Goal: Task Accomplishment & Management: Complete application form

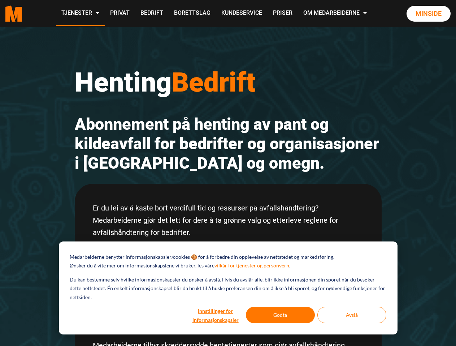
click at [228, 173] on h2 "Abonnement på henting av pant og kildeavfall for bedrifter og organisasjoner i …" at bounding box center [228, 144] width 307 height 58
click at [216, 315] on button "Innstillinger for informasjonskapsler" at bounding box center [216, 315] width 56 height 17
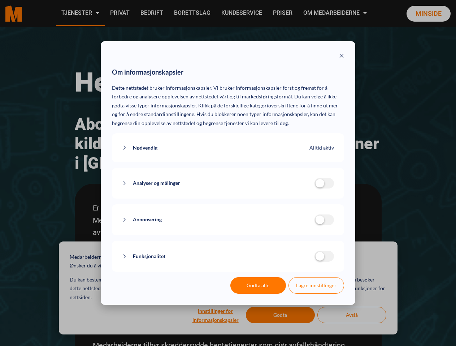
click at [352, 315] on div "Om informasjonskapsler Dette nettstedet bruker informasjonskapsler. Vi bruker i…" at bounding box center [228, 173] width 456 height 346
click at [80, 13] on div "Om informasjonskapsler Dette nettstedet bruker informasjonskapsler. Vi bruker i…" at bounding box center [228, 173] width 456 height 346
click at [336, 13] on div "Om informasjonskapsler Dette nettstedet bruker informasjonskapsler. Vi bruker i…" at bounding box center [228, 173] width 456 height 346
